Goal: Book appointment/travel/reservation

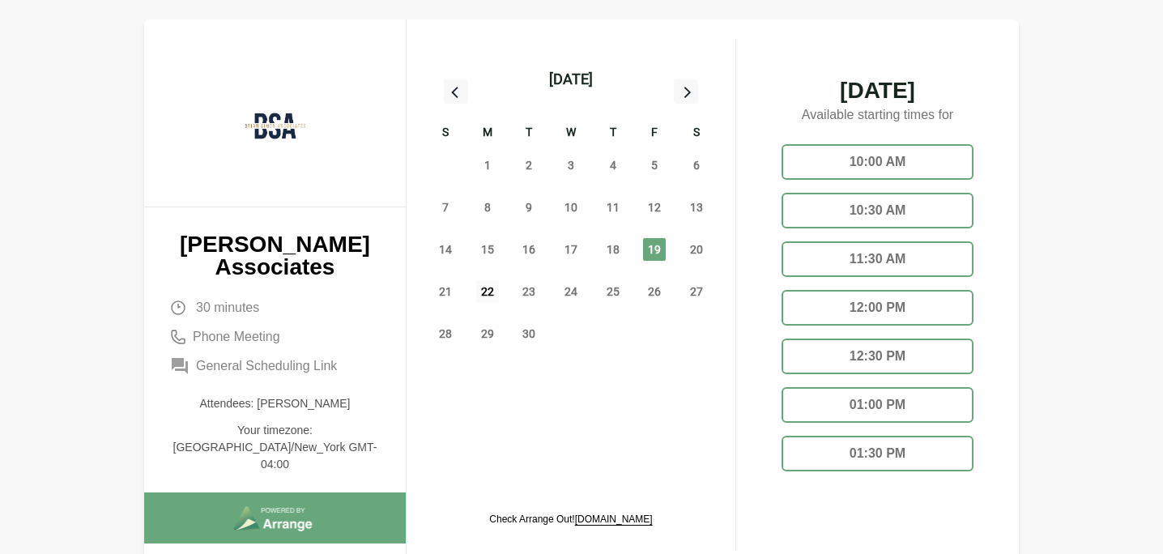
click at [482, 295] on span "22" at bounding box center [487, 291] width 23 height 23
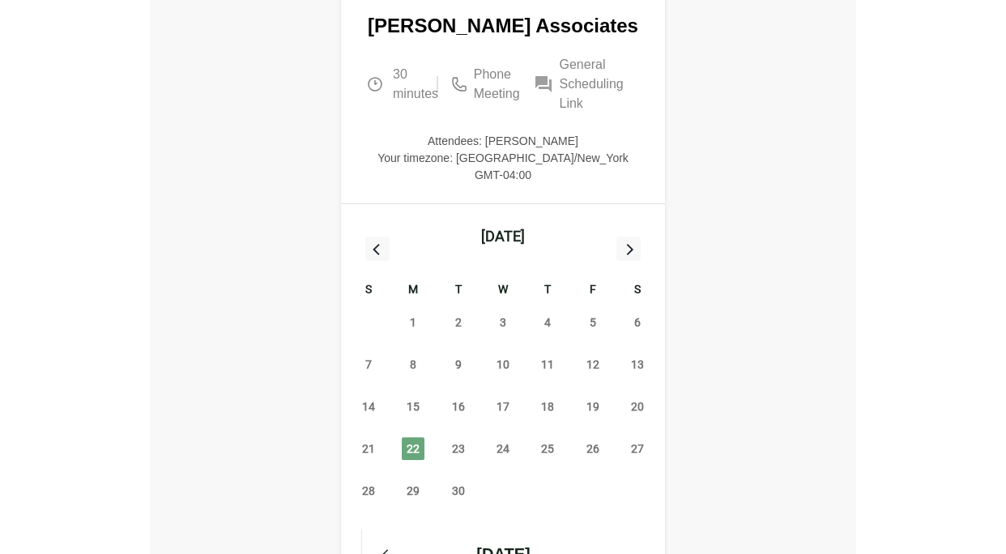
scroll to position [19, 0]
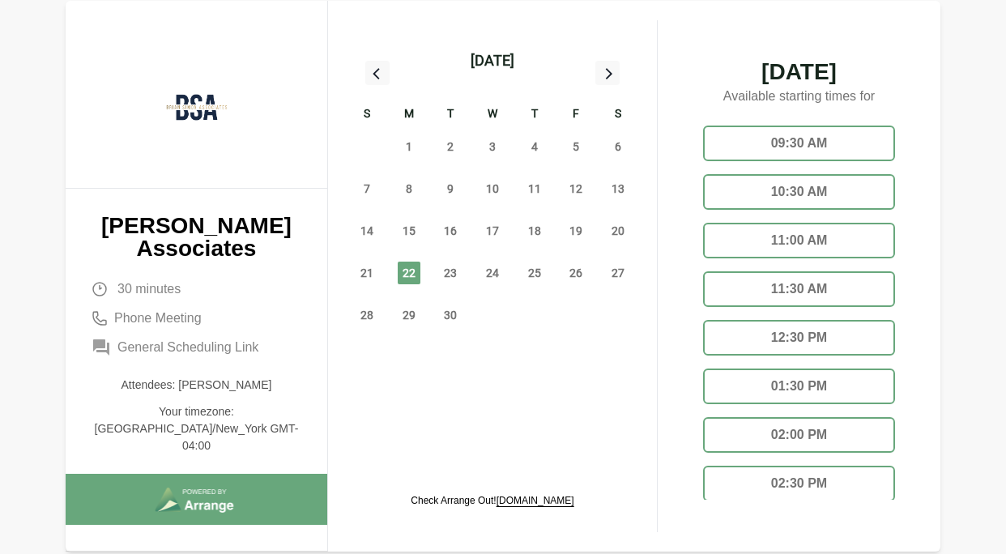
click at [820, 174] on div "10:30 AM" at bounding box center [799, 192] width 192 height 36
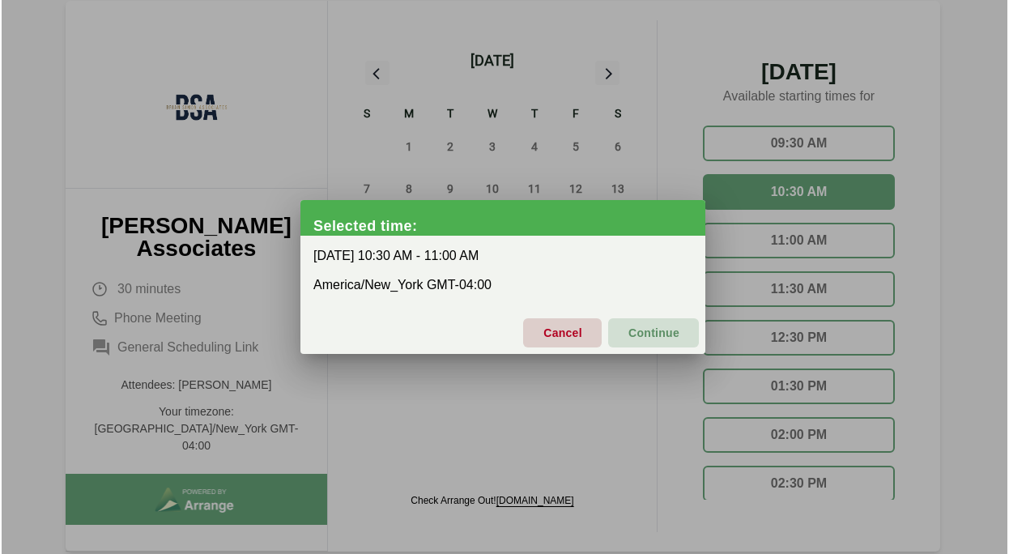
scroll to position [0, 0]
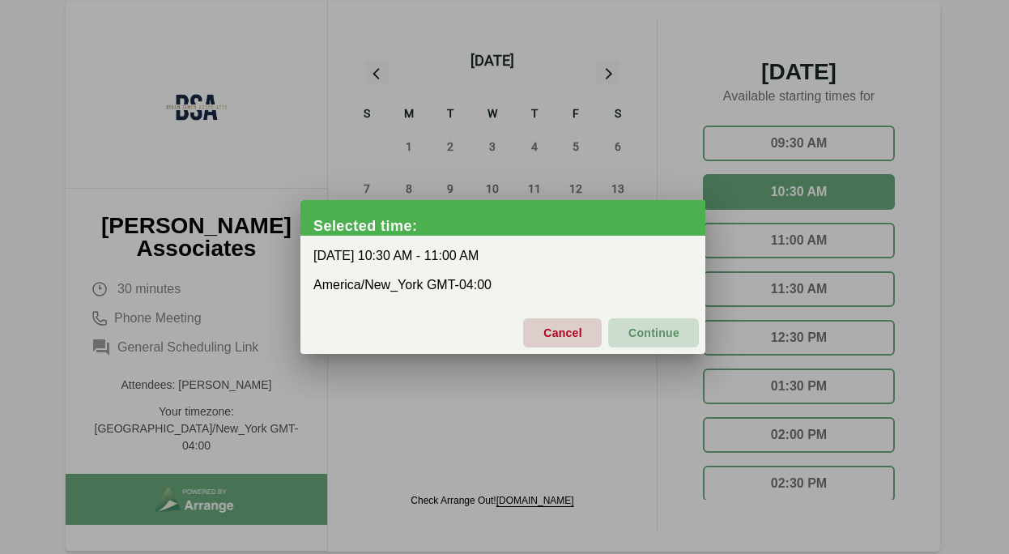
click at [644, 339] on span "Continue" at bounding box center [654, 333] width 52 height 34
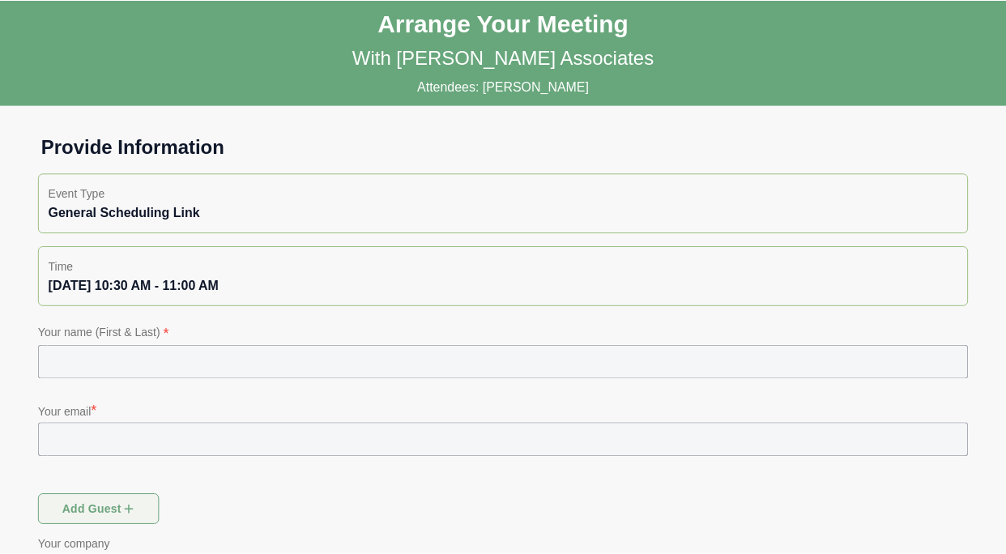
scroll to position [19, 0]
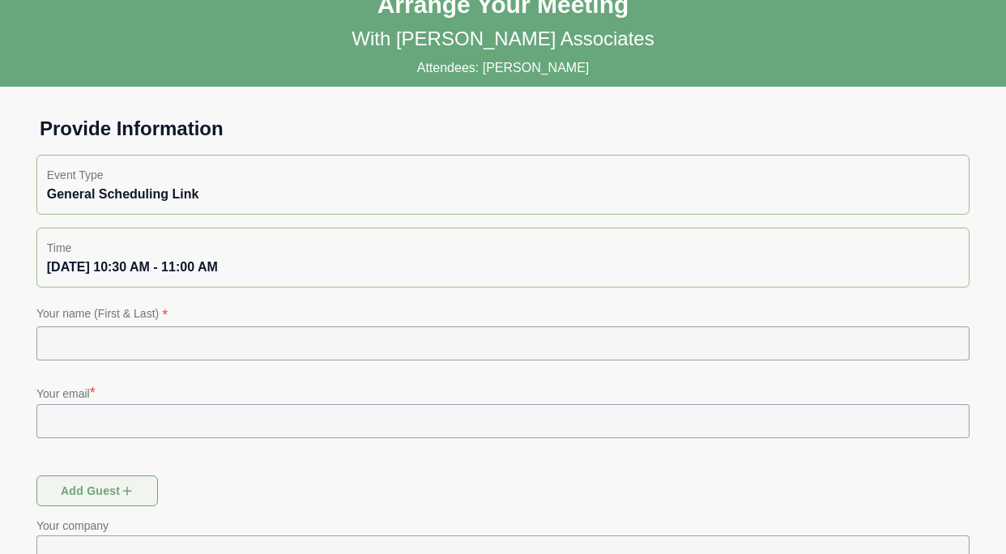
click at [275, 339] on input "text" at bounding box center [502, 343] width 933 height 34
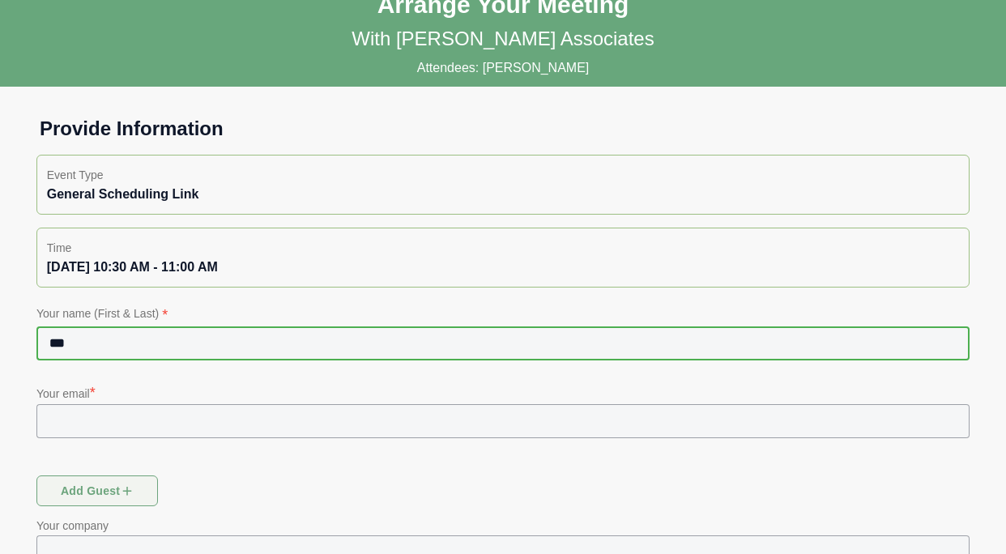
type input "**********"
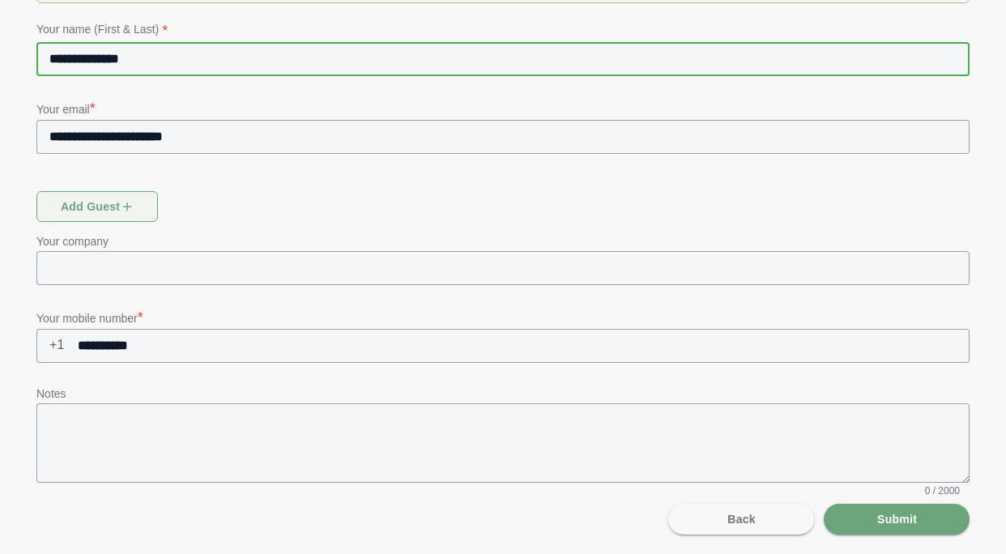
click at [144, 308] on p "Your mobile number *" at bounding box center [502, 317] width 933 height 23
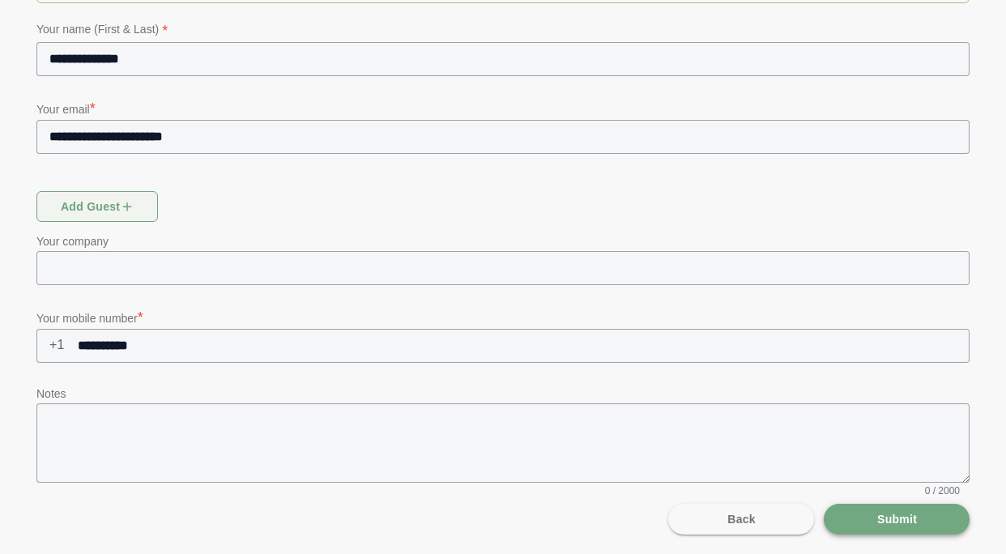
click at [891, 513] on span "Submit" at bounding box center [896, 519] width 40 height 31
